Goal: Task Accomplishment & Management: Manage account settings

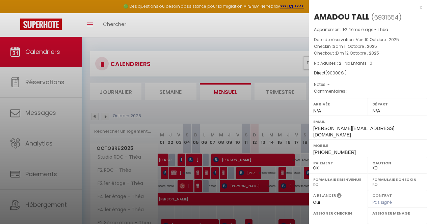
select select "KO"
select select "0"
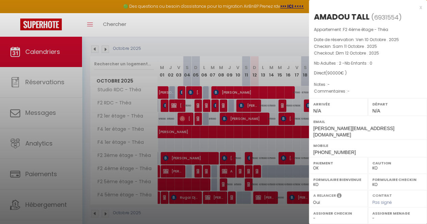
scroll to position [68, 0]
click at [162, 25] on div at bounding box center [213, 112] width 427 height 224
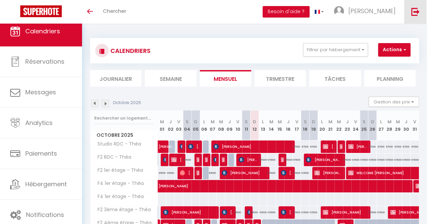
click at [414, 16] on link at bounding box center [415, 12] width 22 height 24
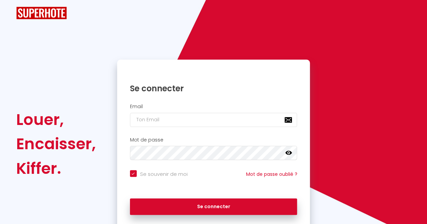
checkbox input "true"
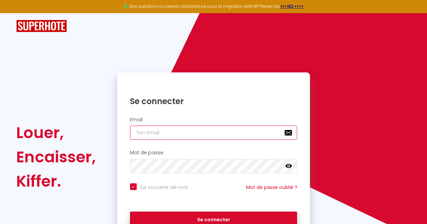
type input "awaseck@iliosgroupe.com"
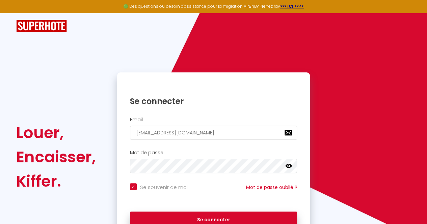
checkbox input "true"
